Goal: Task Accomplishment & Management: Manage account settings

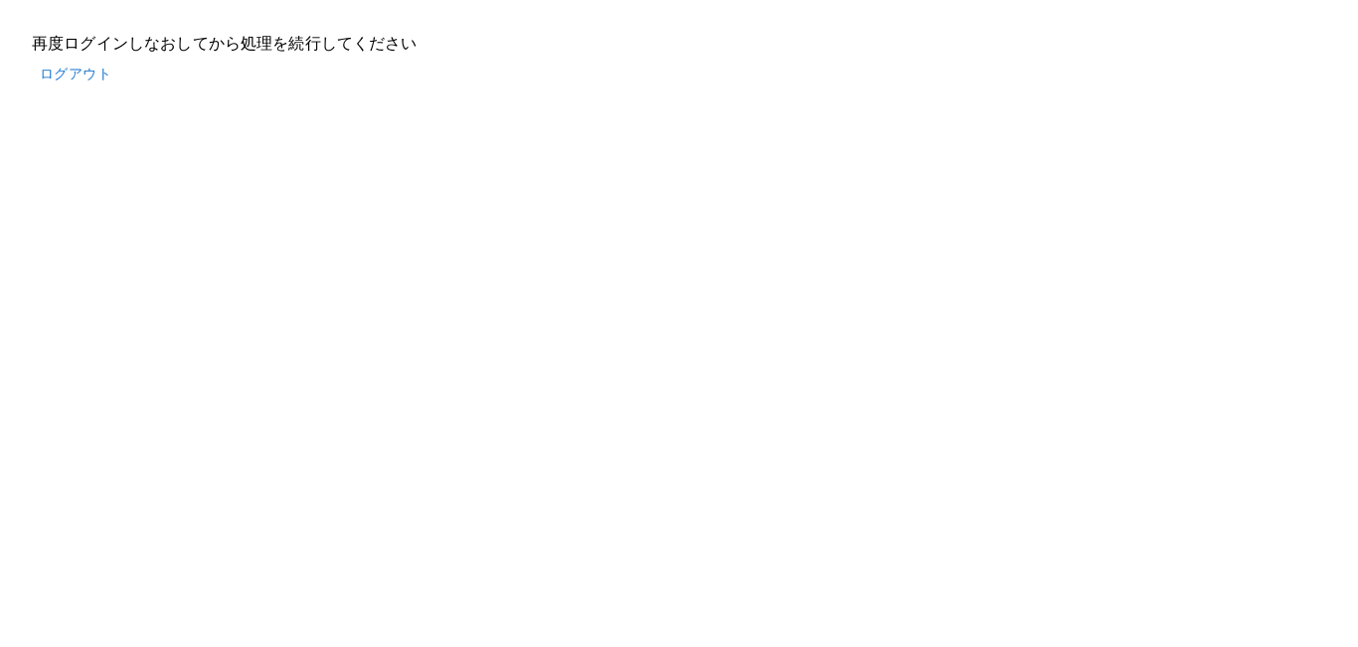
click at [58, 63] on button "ログアウト" at bounding box center [75, 74] width 87 height 37
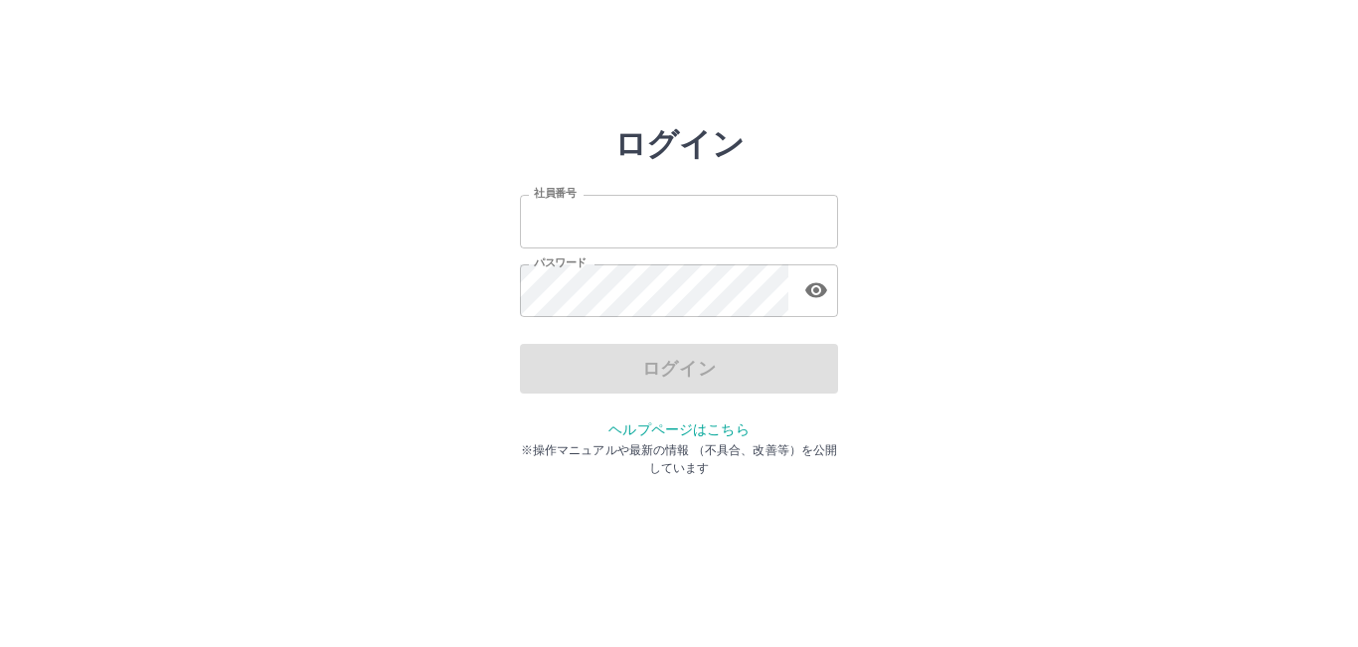
type input "*******"
click at [712, 373] on div "ログイン" at bounding box center [679, 369] width 318 height 50
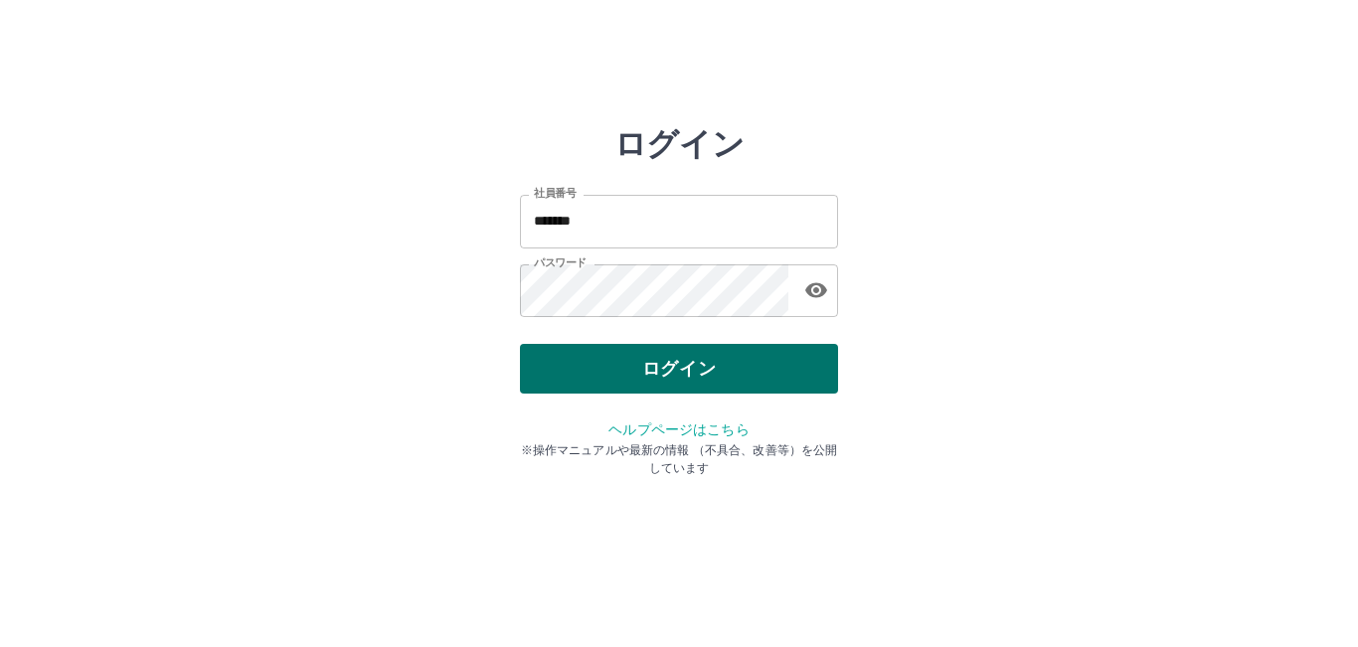
click at [712, 372] on button "ログイン" at bounding box center [679, 369] width 318 height 50
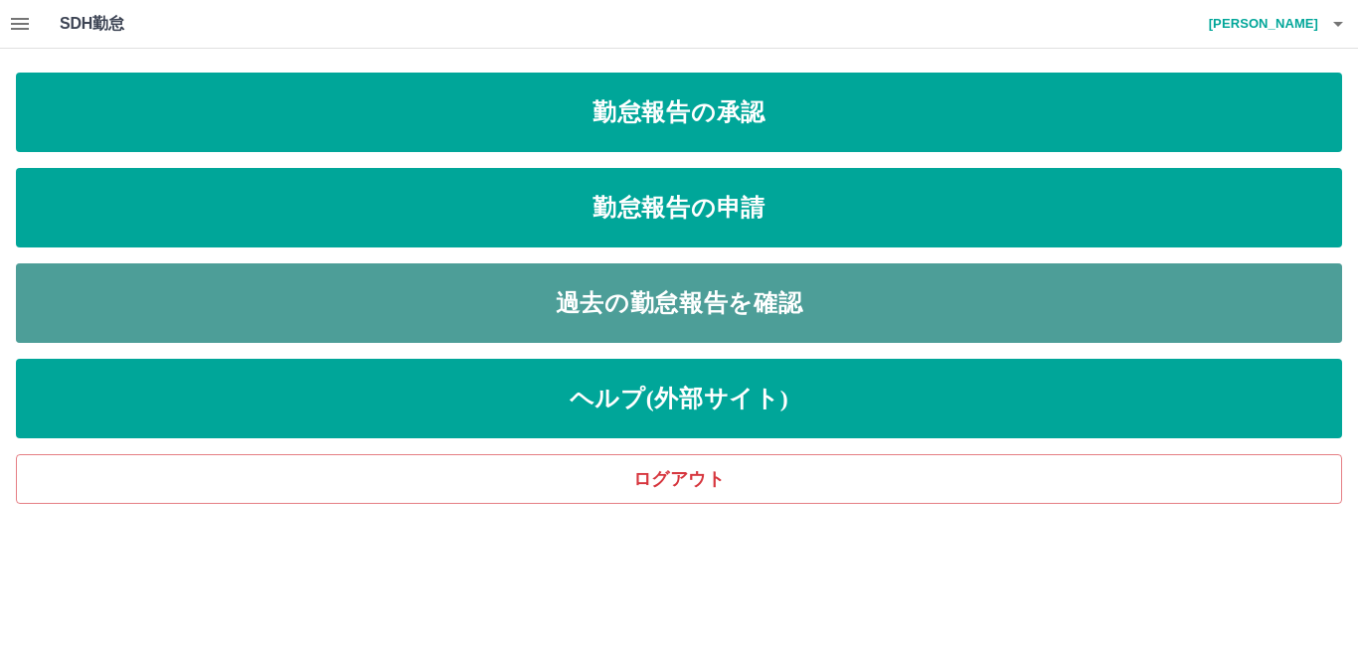
click at [681, 303] on link "過去の勤怠報告を確認" at bounding box center [679, 303] width 1326 height 80
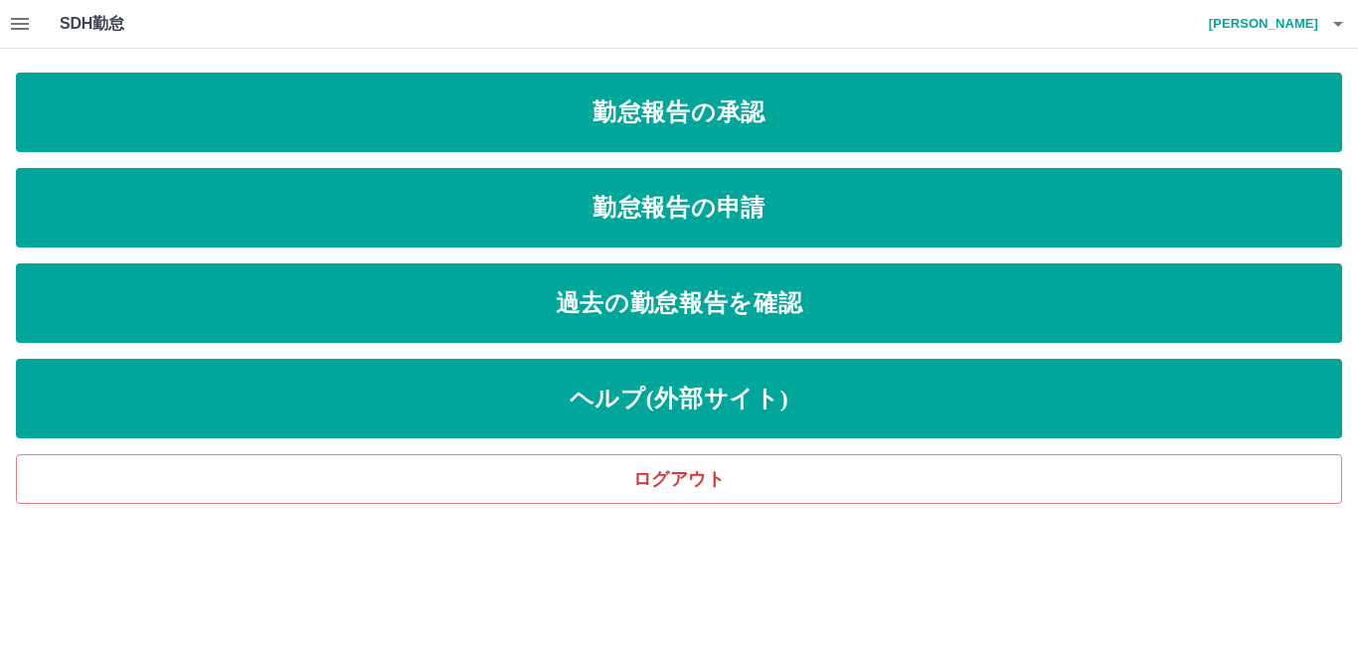
click at [19, 22] on icon "button" at bounding box center [20, 24] width 24 height 24
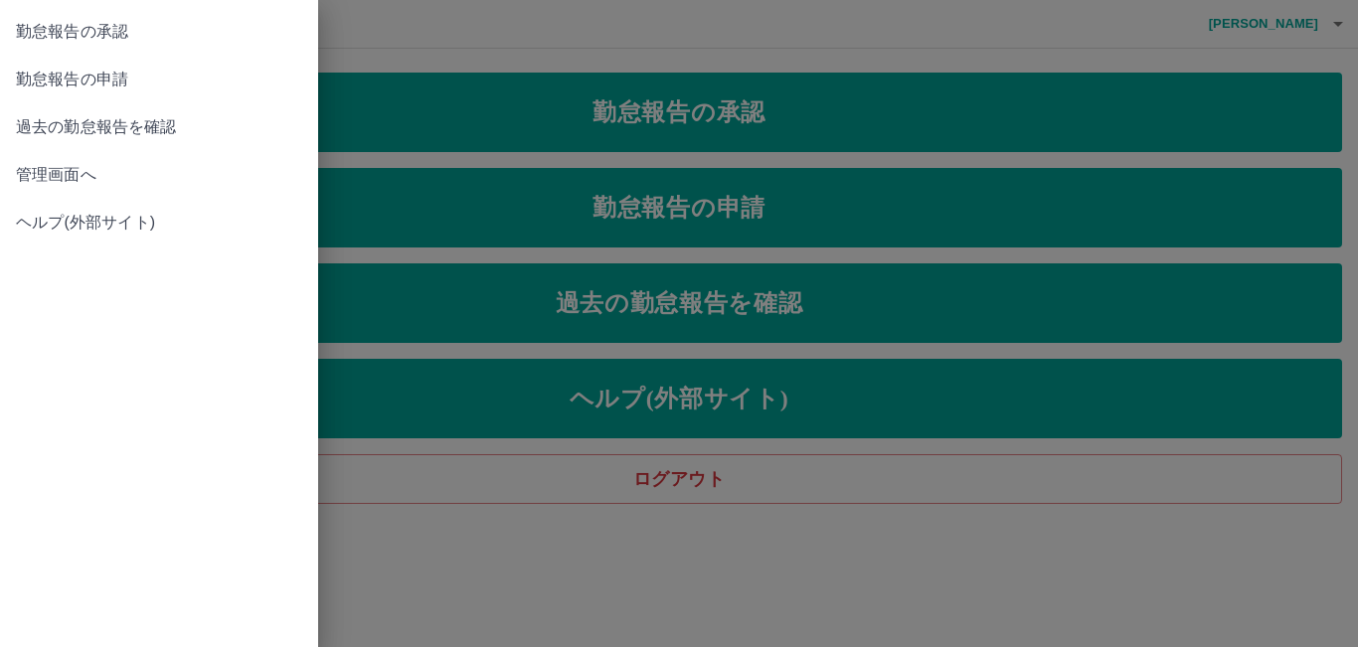
click at [55, 191] on link "管理画面へ" at bounding box center [159, 175] width 318 height 48
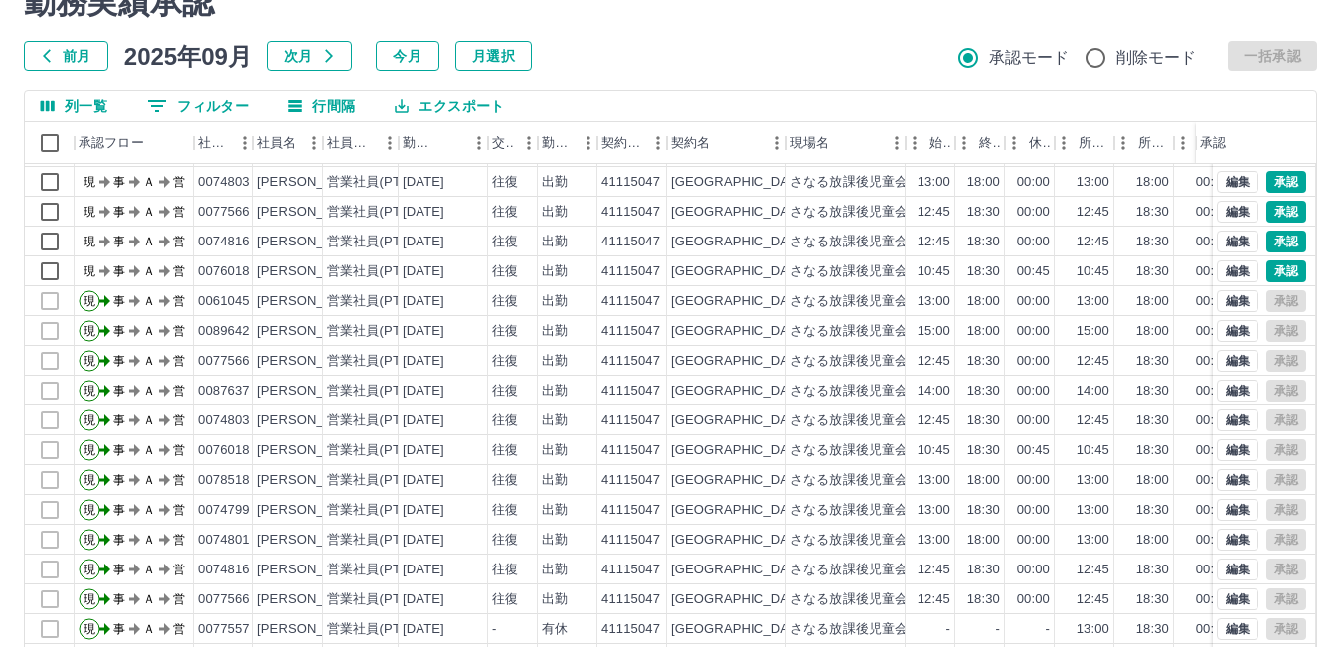
scroll to position [193, 0]
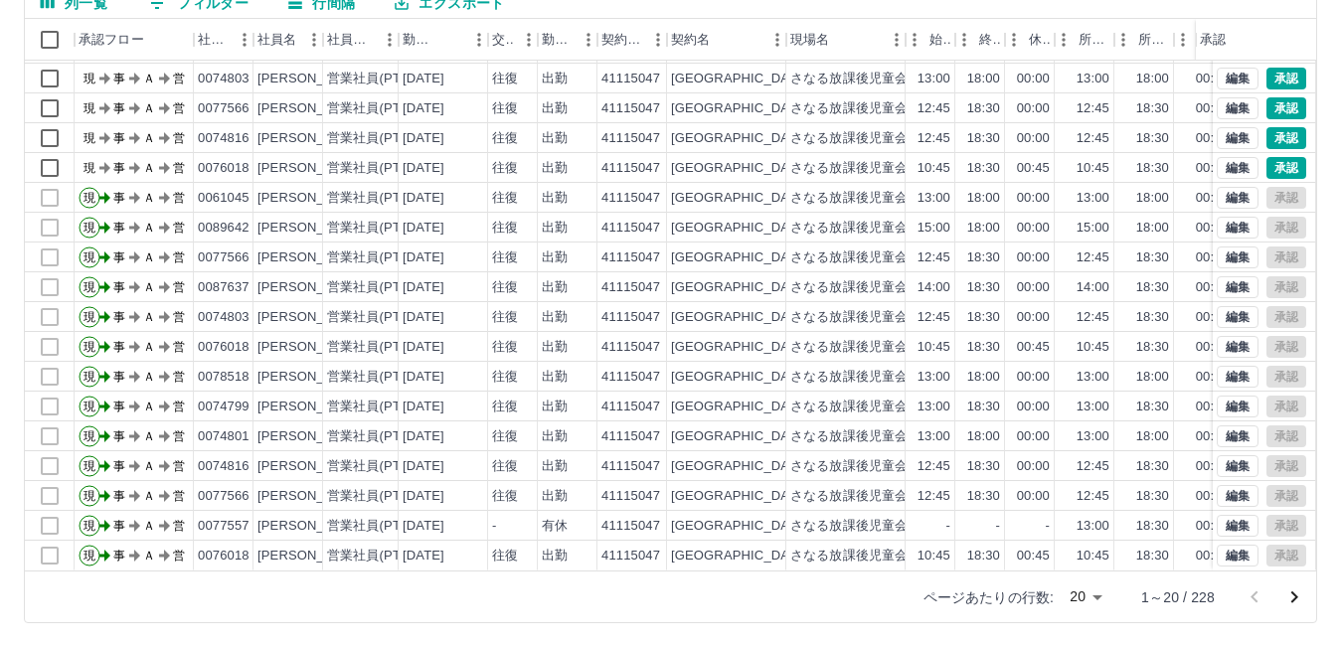
click at [1288, 598] on icon "次のページへ" at bounding box center [1295, 598] width 24 height 24
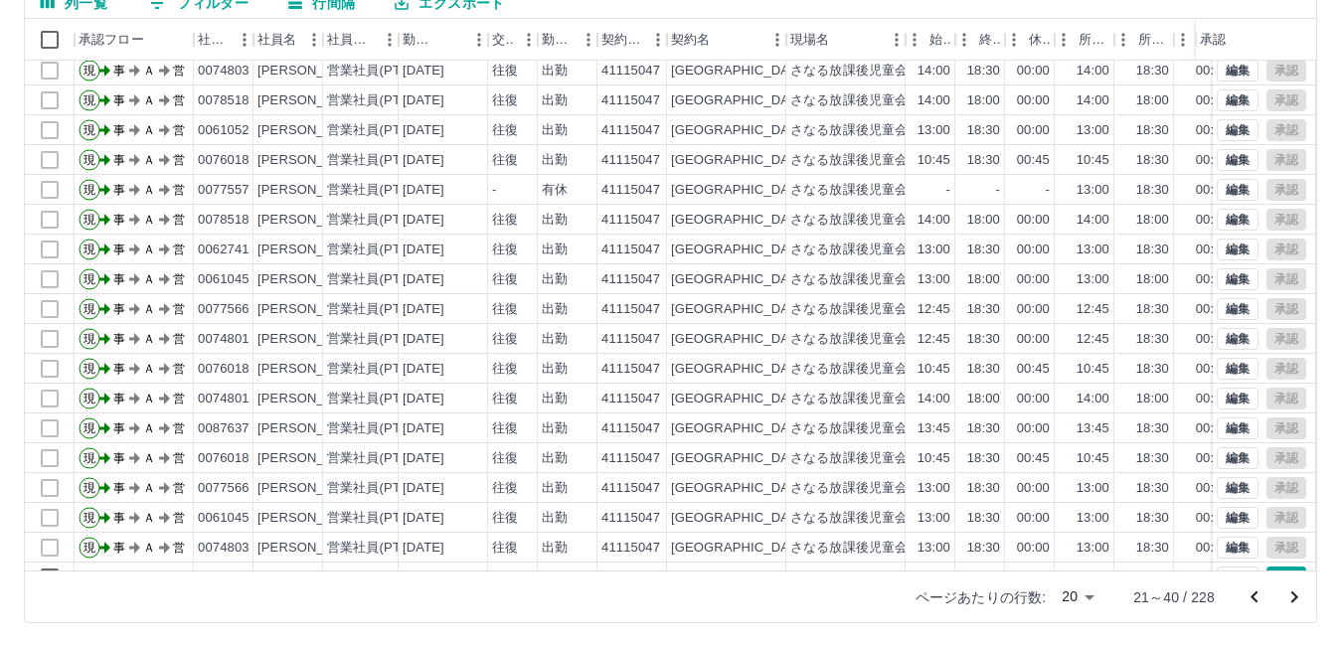
scroll to position [103, 0]
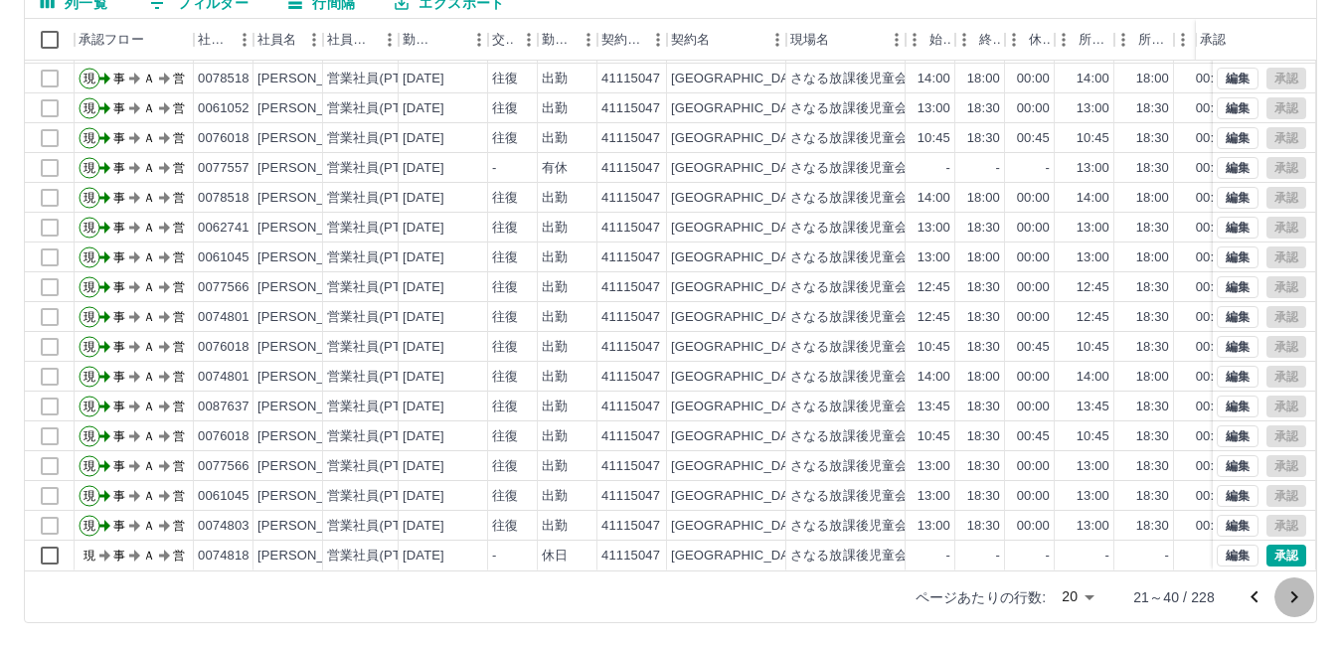
click at [1293, 597] on icon "次のページへ" at bounding box center [1295, 598] width 24 height 24
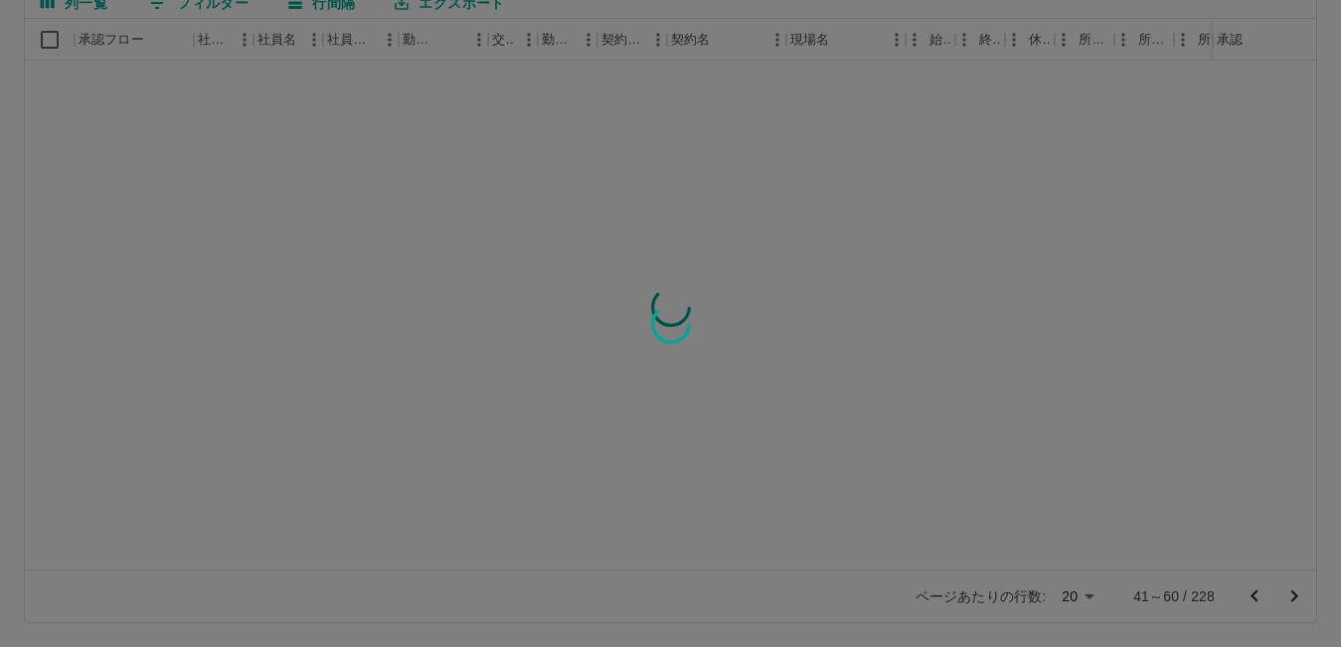
scroll to position [0, 0]
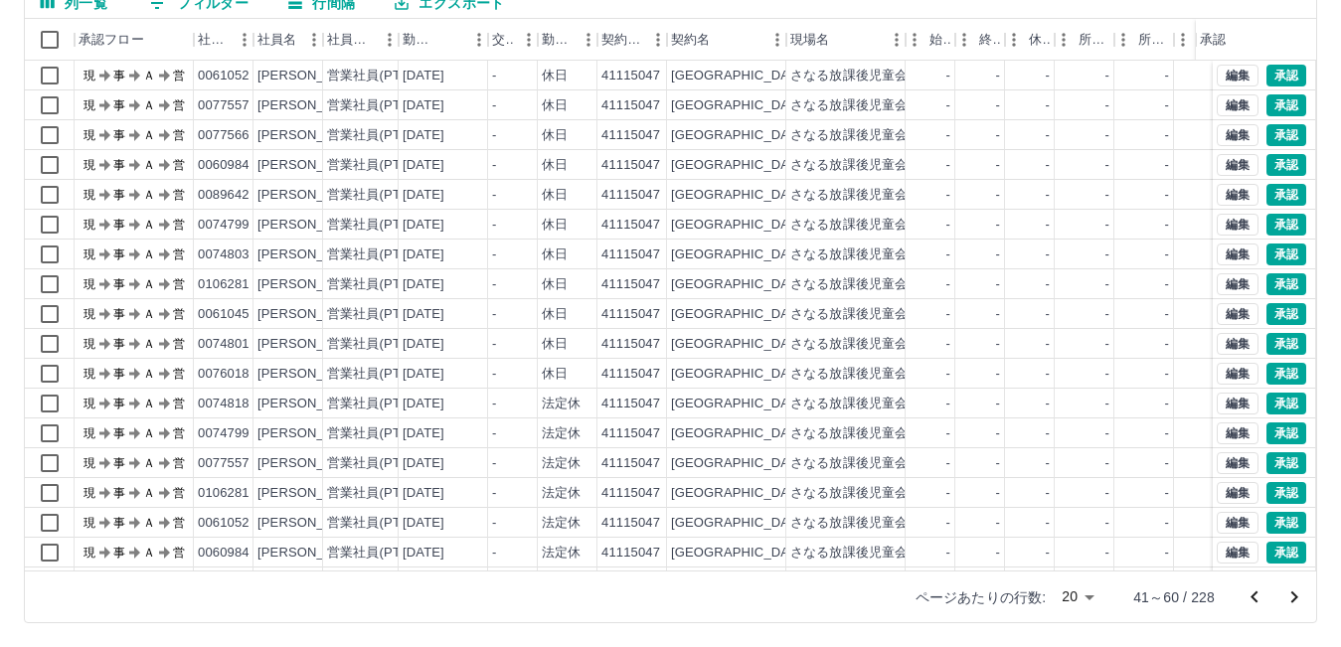
click at [1293, 597] on icon "次のページへ" at bounding box center [1295, 598] width 24 height 24
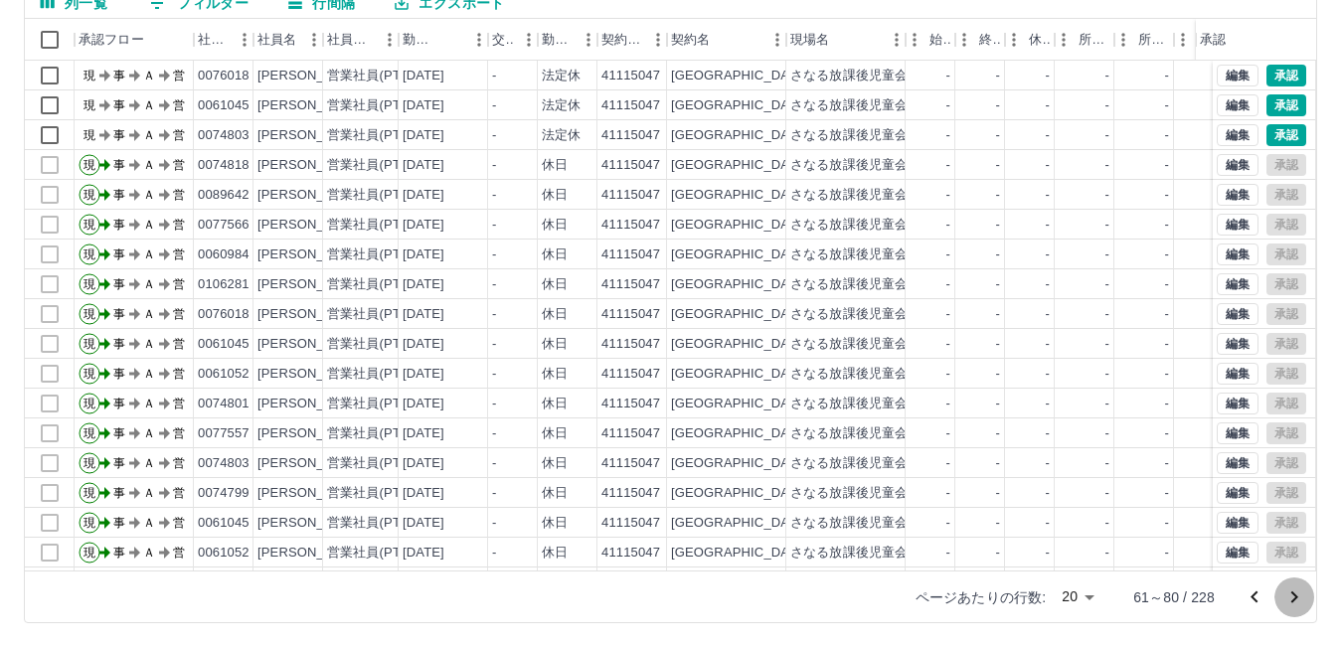
click at [1293, 597] on icon "次のページへ" at bounding box center [1295, 598] width 24 height 24
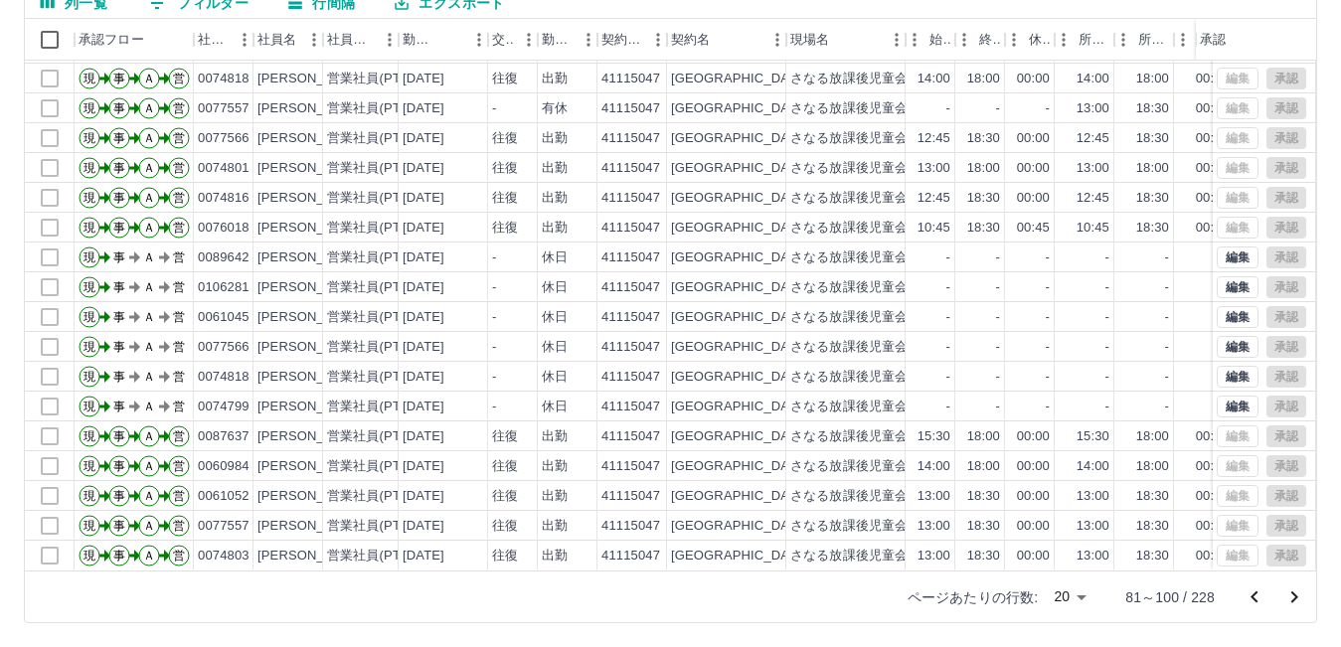
scroll to position [103, 0]
